Goal: Information Seeking & Learning: Learn about a topic

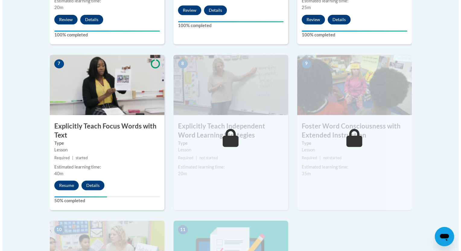
scroll to position [525, 0]
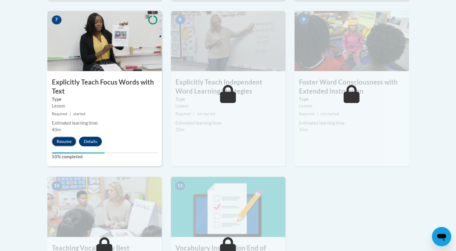
click at [61, 142] on button "Resume" at bounding box center [64, 142] width 24 height 10
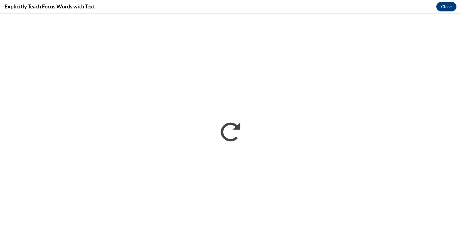
scroll to position [0, 0]
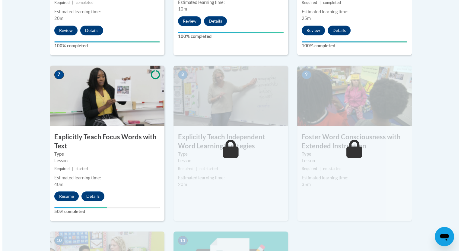
scroll to position [482, 0]
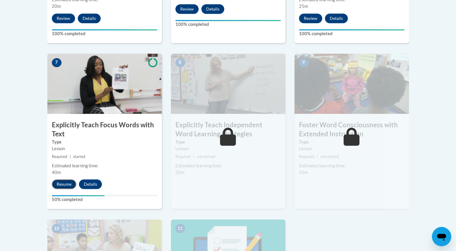
click at [62, 183] on button "Resume" at bounding box center [64, 185] width 24 height 10
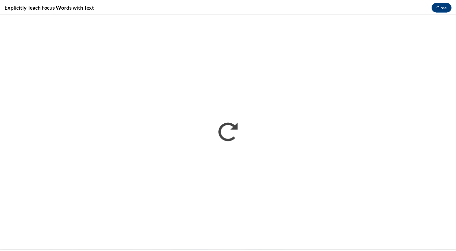
scroll to position [0, 0]
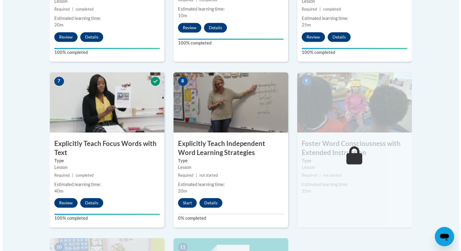
scroll to position [535, 0]
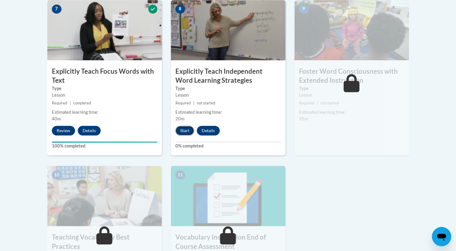
click at [187, 128] on button "Start" at bounding box center [184, 131] width 19 height 10
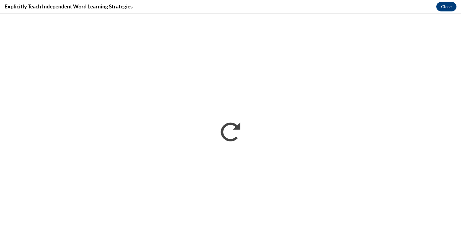
scroll to position [0, 0]
